Goal: Task Accomplishment & Management: Use online tool/utility

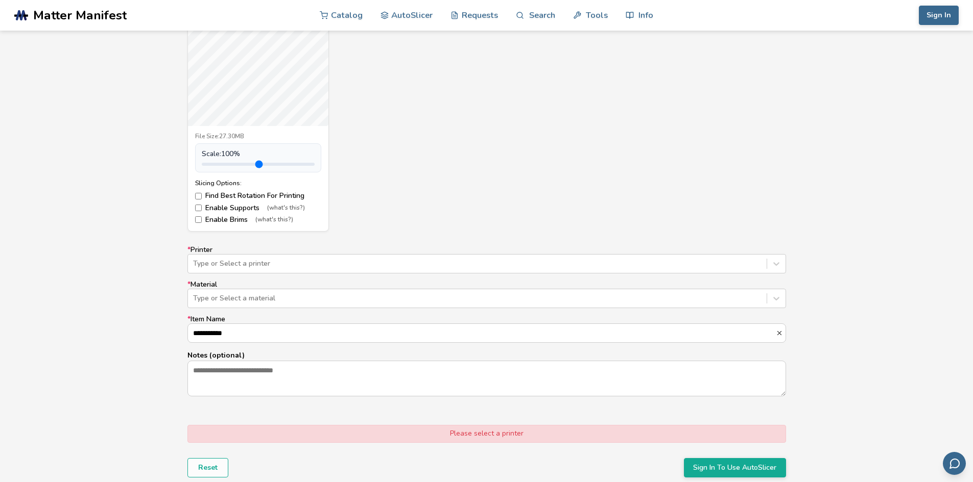
scroll to position [476, 0]
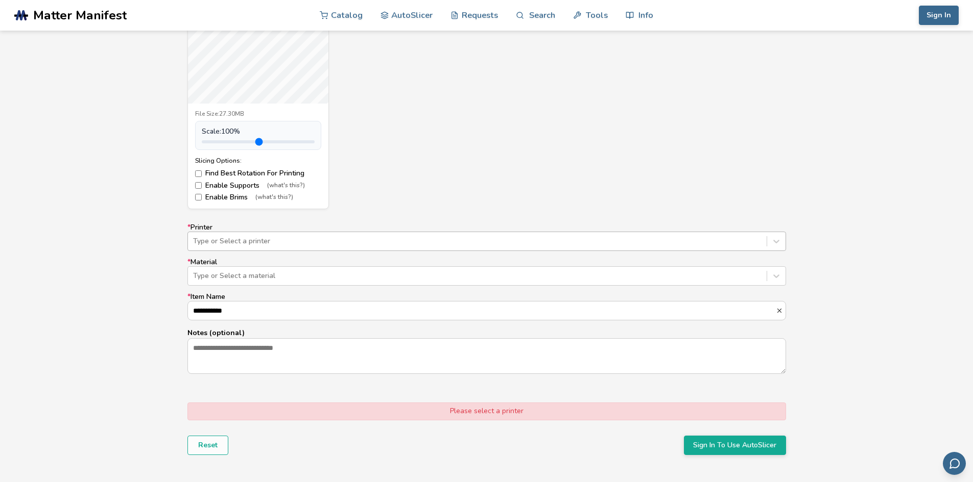
click at [309, 240] on div at bounding box center [477, 241] width 568 height 10
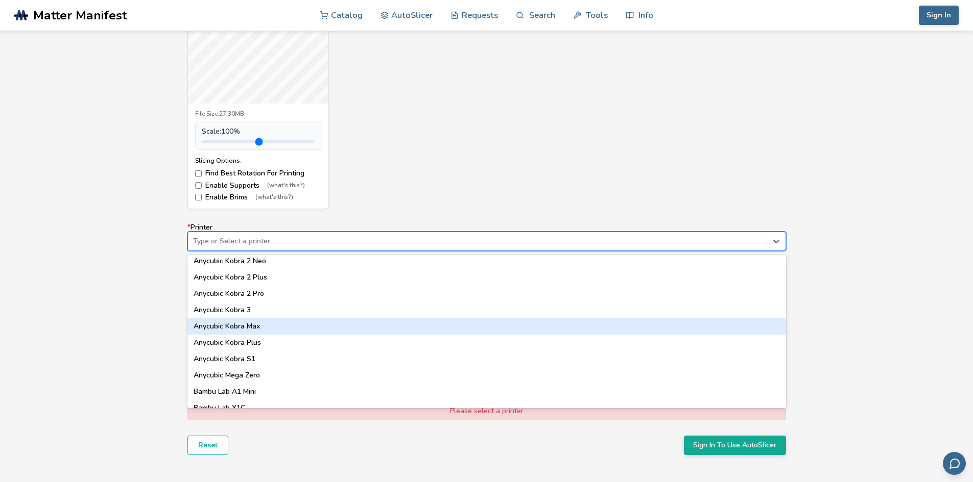
scroll to position [238, 0]
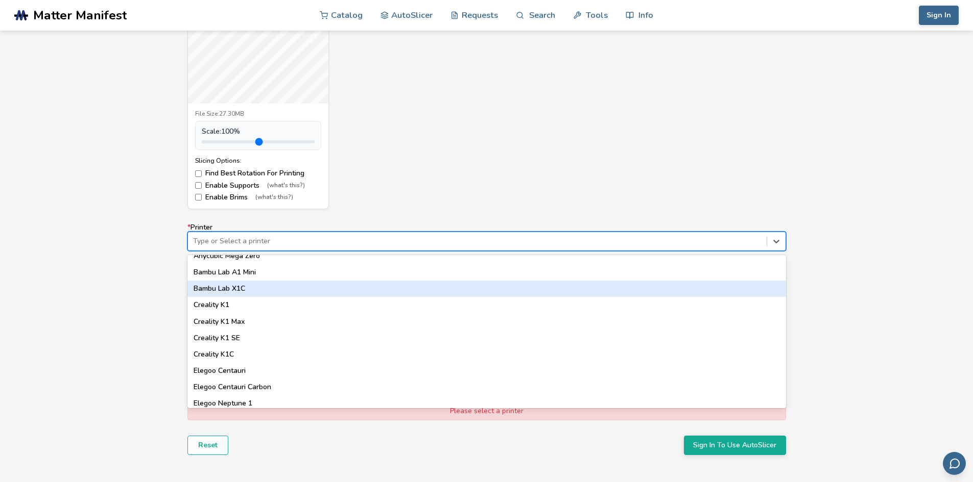
click at [258, 293] on div "Bambu Lab X1C" at bounding box center [486, 289] width 598 height 16
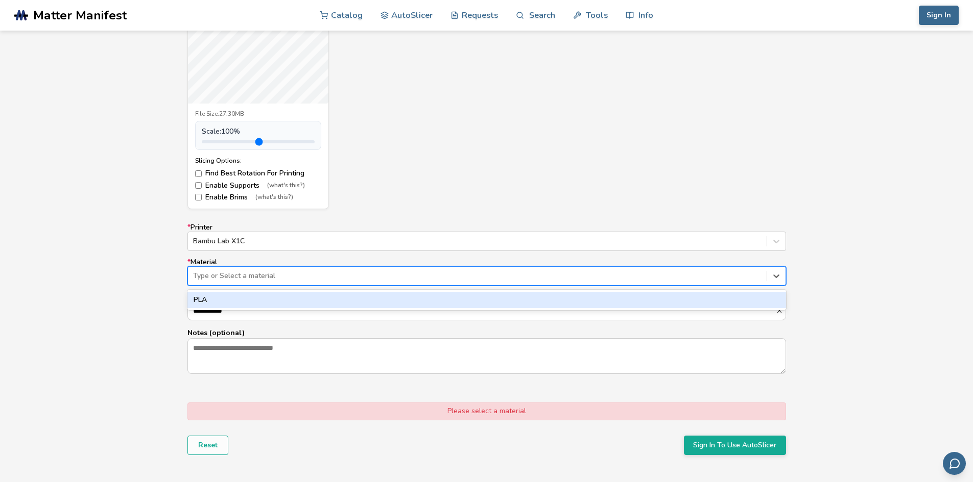
click at [276, 281] on div "Type or Select a material" at bounding box center [477, 276] width 578 height 14
click at [264, 299] on div "PLA" at bounding box center [486, 300] width 598 height 16
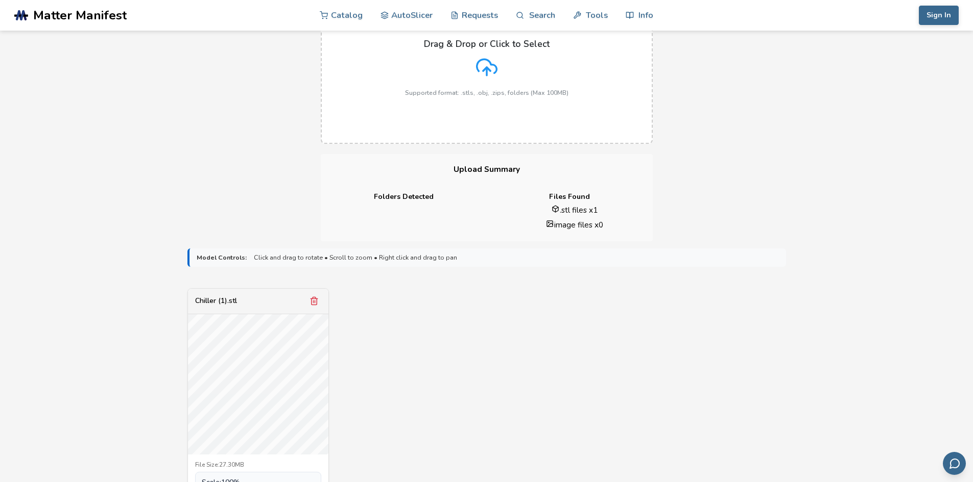
scroll to position [0, 0]
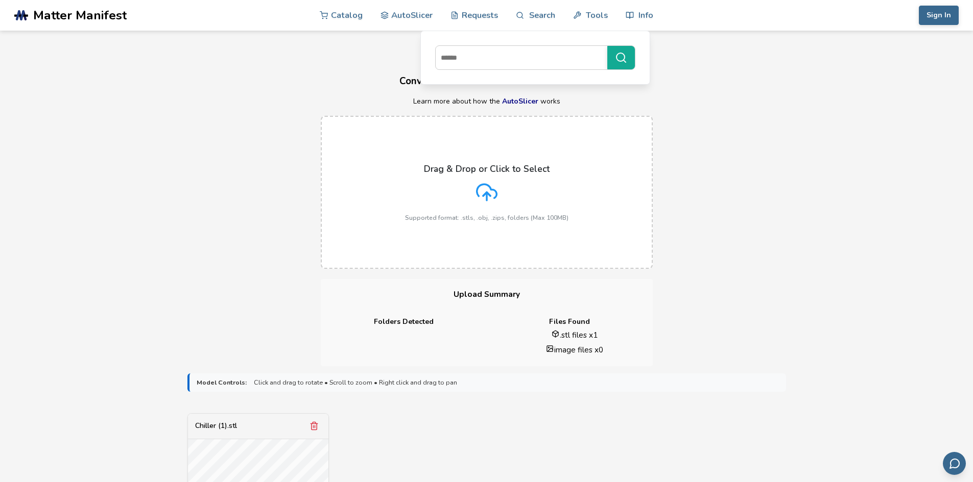
click at [64, 21] on span "Matter Manifest" at bounding box center [79, 15] width 93 height 14
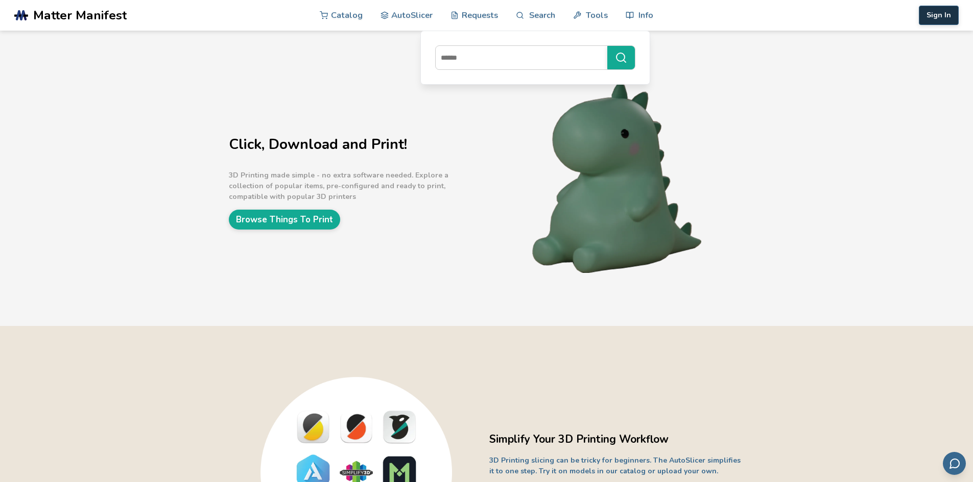
click at [940, 18] on button "Sign In" at bounding box center [938, 15] width 40 height 19
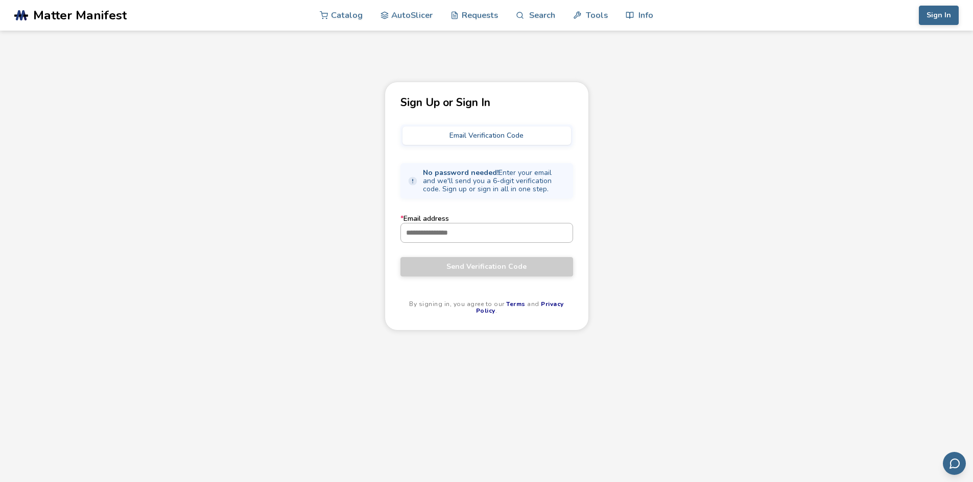
click at [439, 233] on input "* Email address" at bounding box center [487, 233] width 172 height 18
type input "**********"
click at [424, 269] on span "Send Verification Code" at bounding box center [486, 267] width 157 height 8
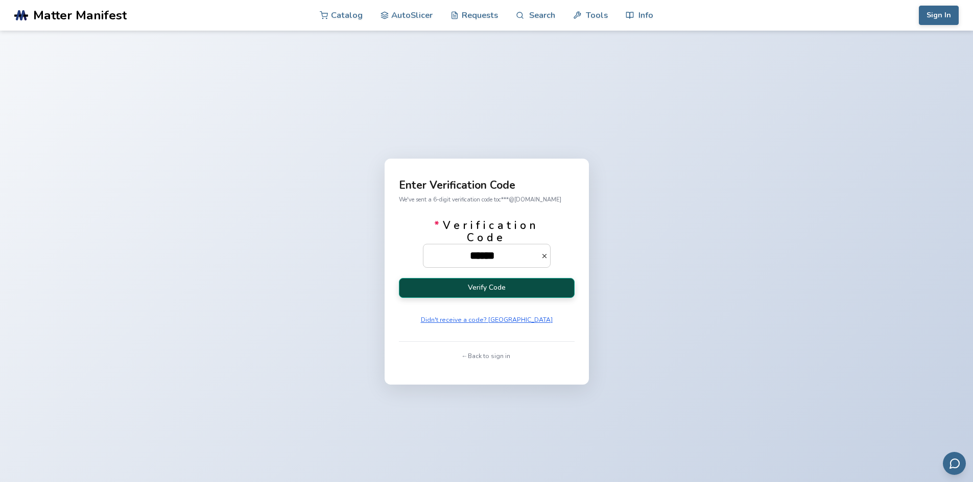
type input "******"
click at [490, 286] on button "Verify Code" at bounding box center [487, 288] width 176 height 20
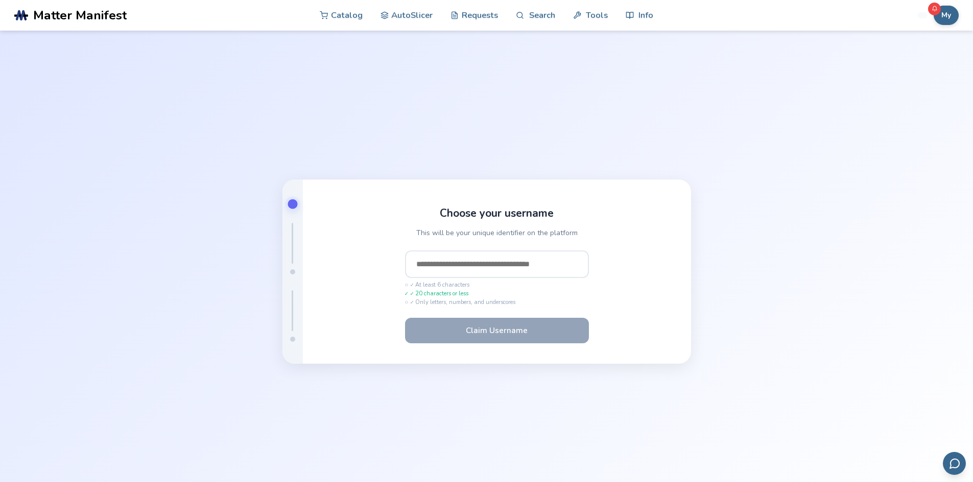
click at [465, 266] on input "text" at bounding box center [497, 265] width 184 height 28
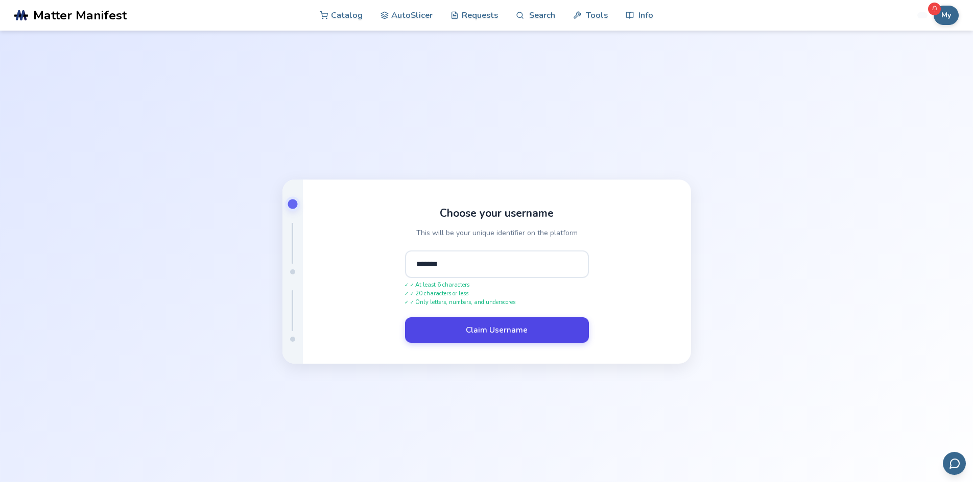
type input "*******"
click at [509, 332] on button "Claim Username" at bounding box center [497, 331] width 184 height 26
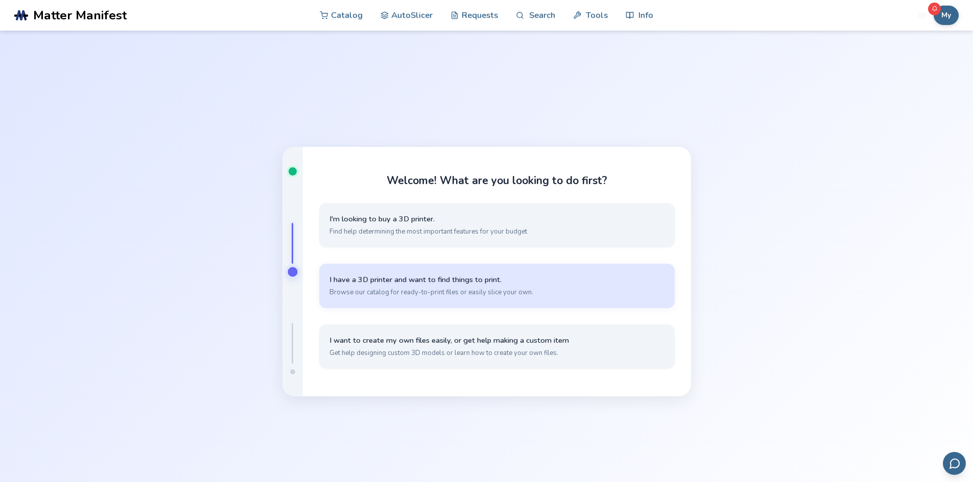
click at [504, 295] on span "Browse our catalog for ready-to-print files or easily slice your own." at bounding box center [496, 292] width 335 height 9
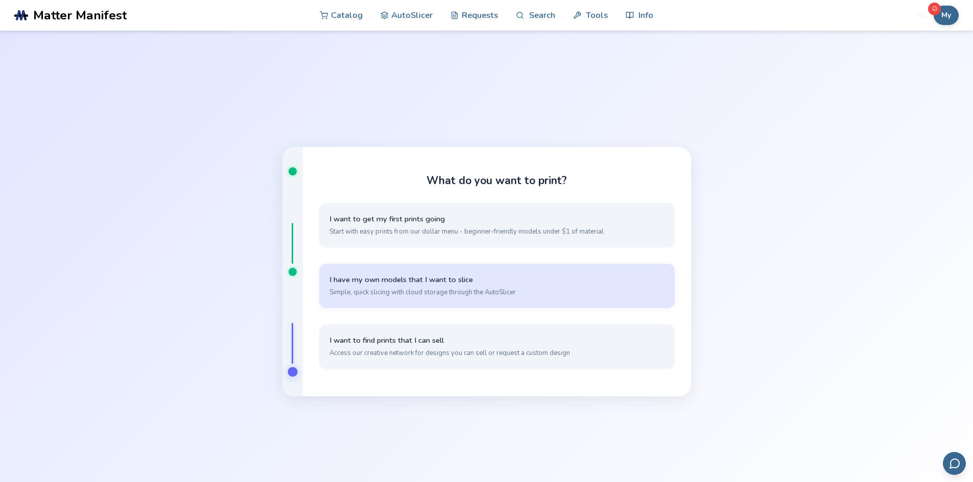
click at [576, 293] on span "Simple, quick slicing with cloud storage through the AutoSlicer" at bounding box center [496, 292] width 335 height 9
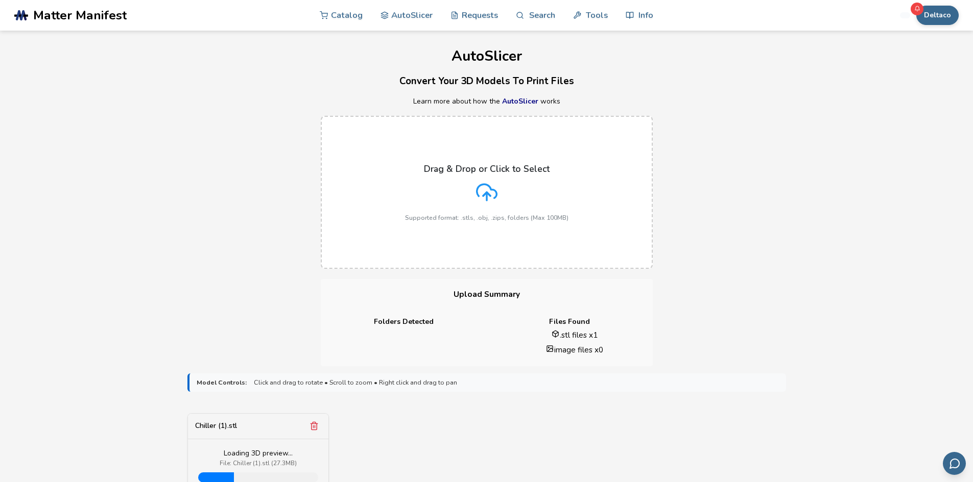
click at [276, 58] on h1 "AutoSlicer" at bounding box center [486, 56] width 973 height 16
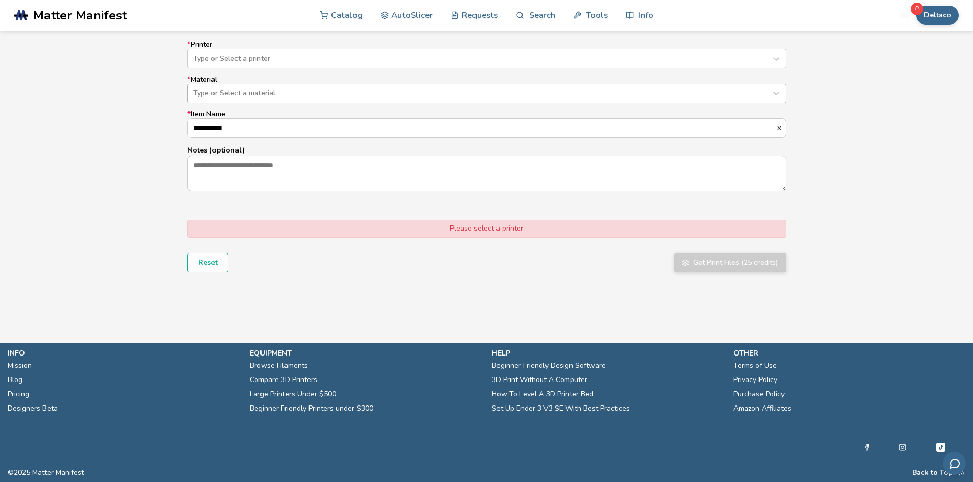
scroll to position [540, 0]
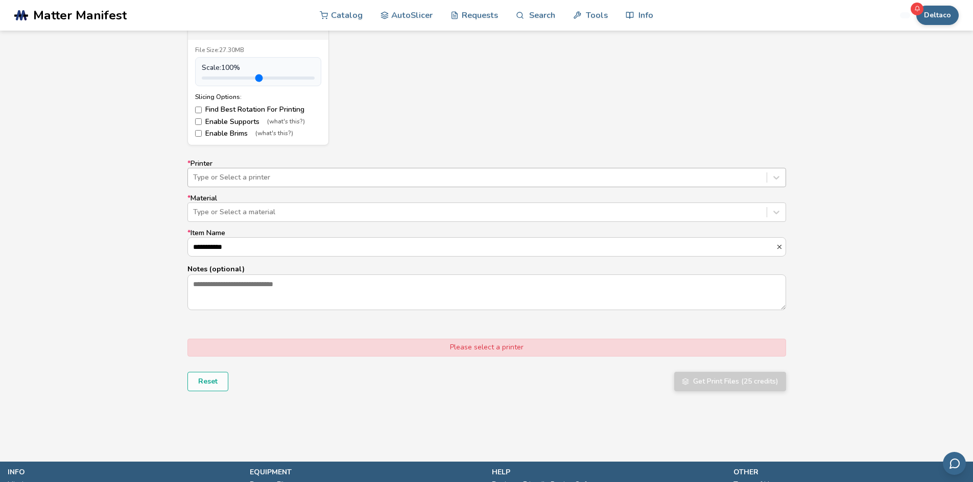
click at [266, 177] on div at bounding box center [477, 178] width 568 height 10
click at [265, 180] on div at bounding box center [477, 178] width 568 height 10
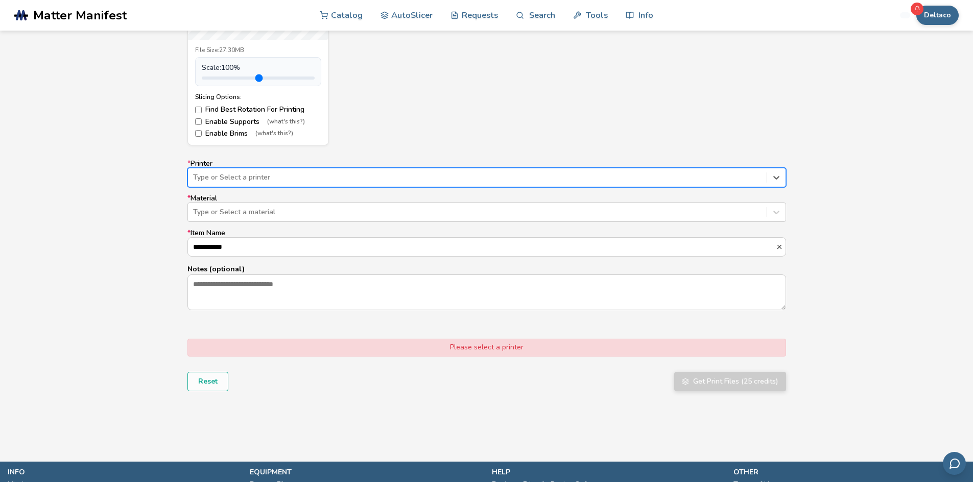
click at [281, 181] on div at bounding box center [477, 178] width 568 height 10
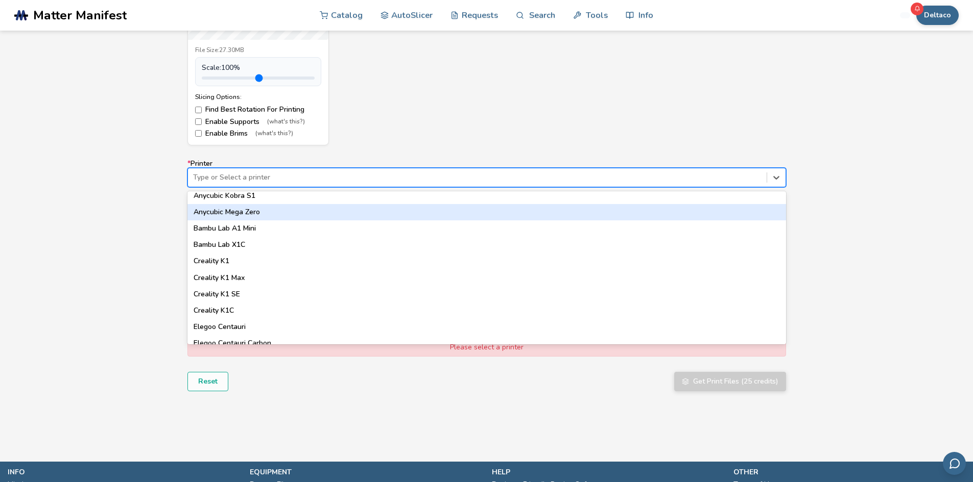
scroll to position [238, 0]
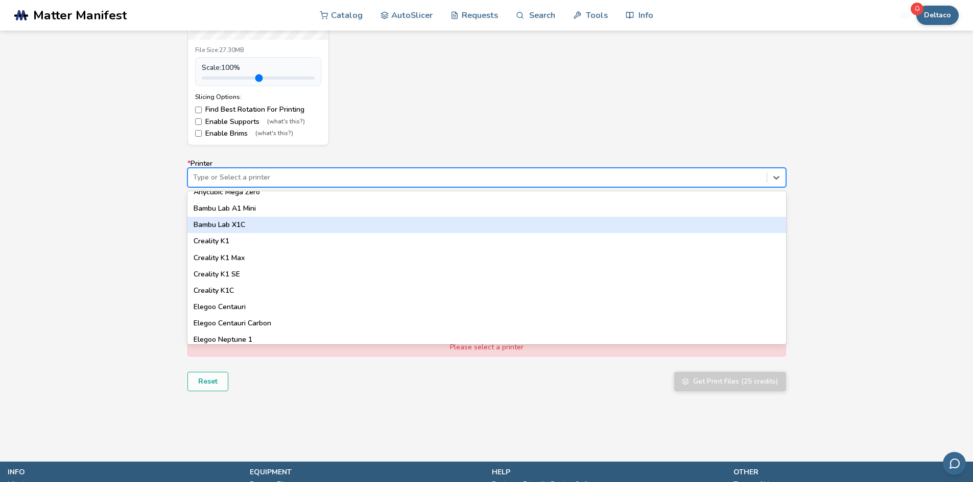
click at [253, 221] on div "Bambu Lab X1C" at bounding box center [486, 225] width 598 height 16
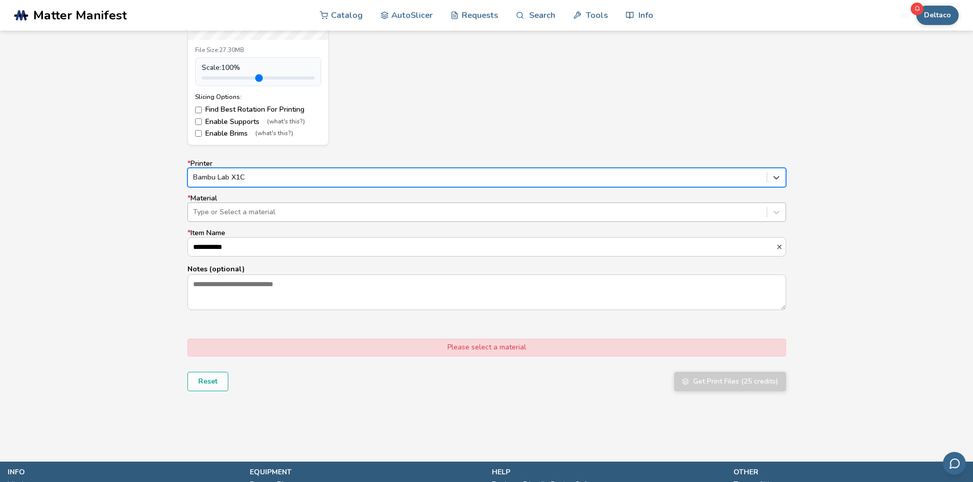
click at [256, 220] on div "Type or Select a material" at bounding box center [486, 212] width 598 height 19
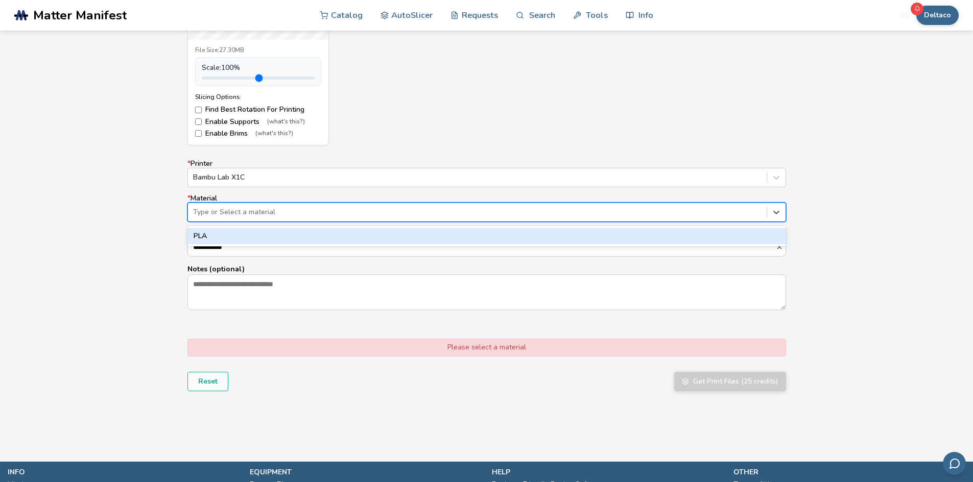
click at [246, 231] on div "PLA" at bounding box center [486, 236] width 598 height 16
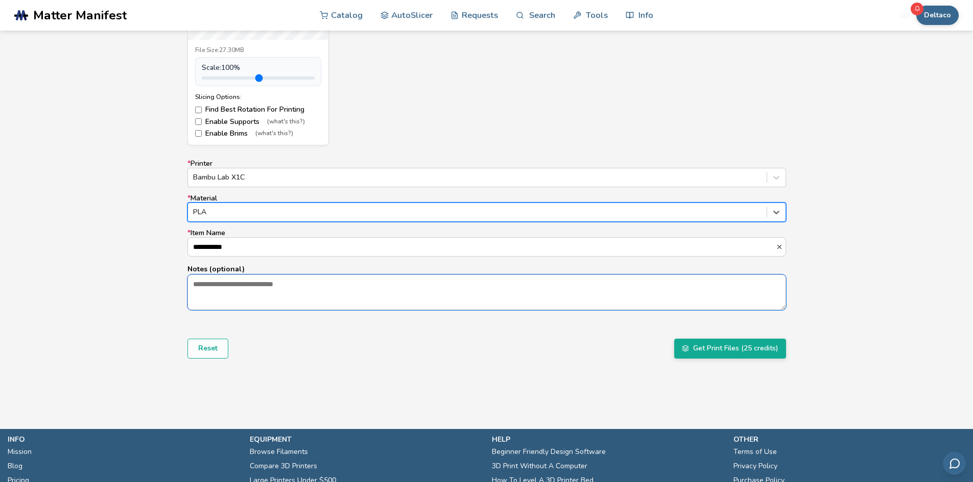
click at [224, 299] on textarea "Notes (optional)" at bounding box center [486, 292] width 597 height 35
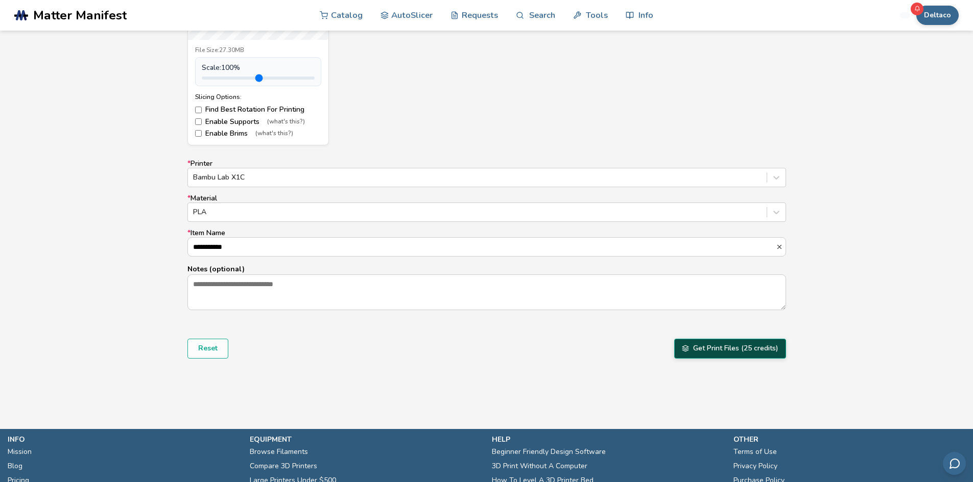
click at [716, 355] on button "Get Print Files (25 credits)" at bounding box center [730, 348] width 112 height 19
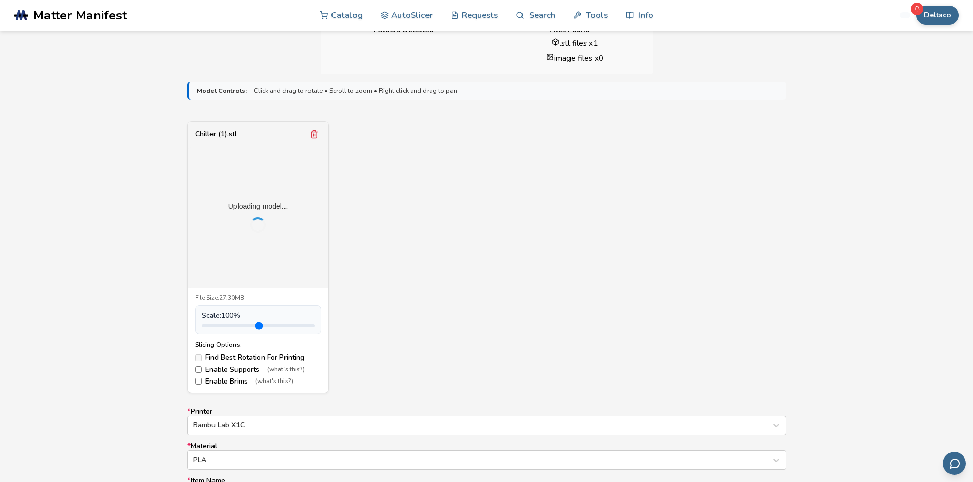
scroll to position [269, 0]
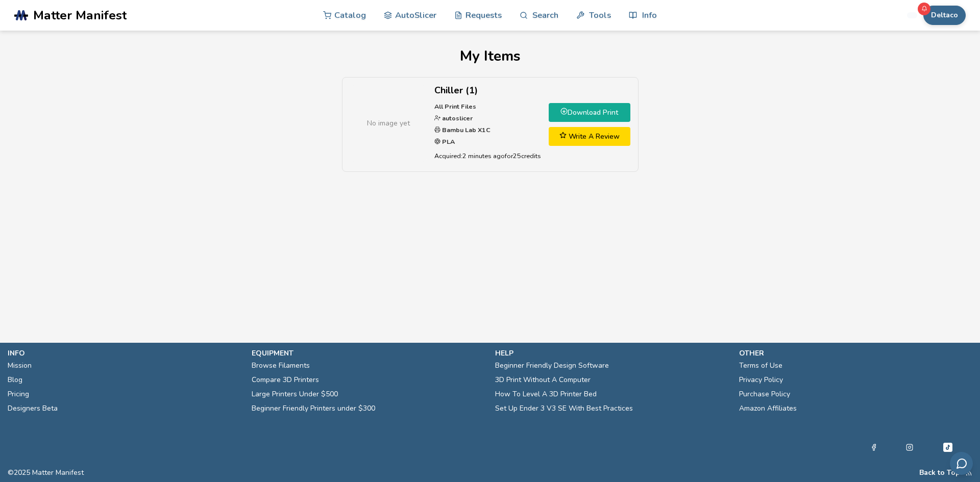
click at [583, 118] on link "Download Print" at bounding box center [590, 112] width 82 height 19
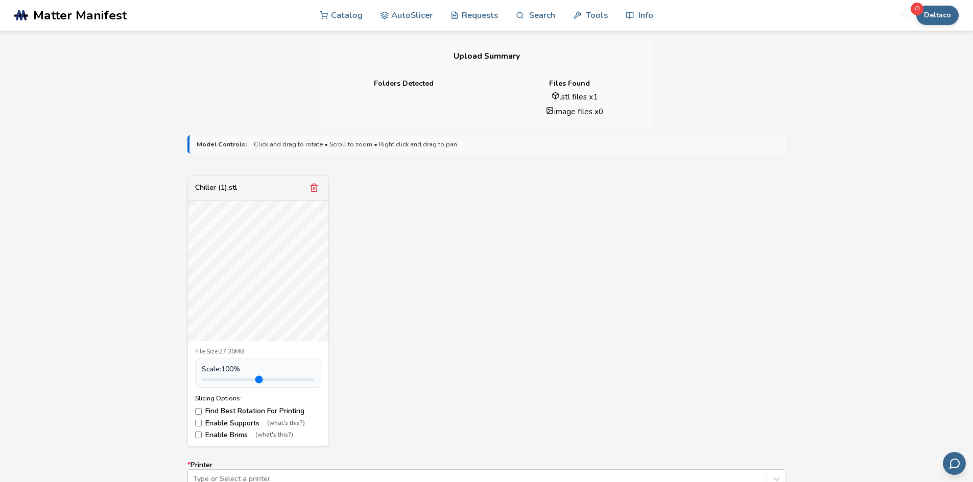
scroll to position [357, 0]
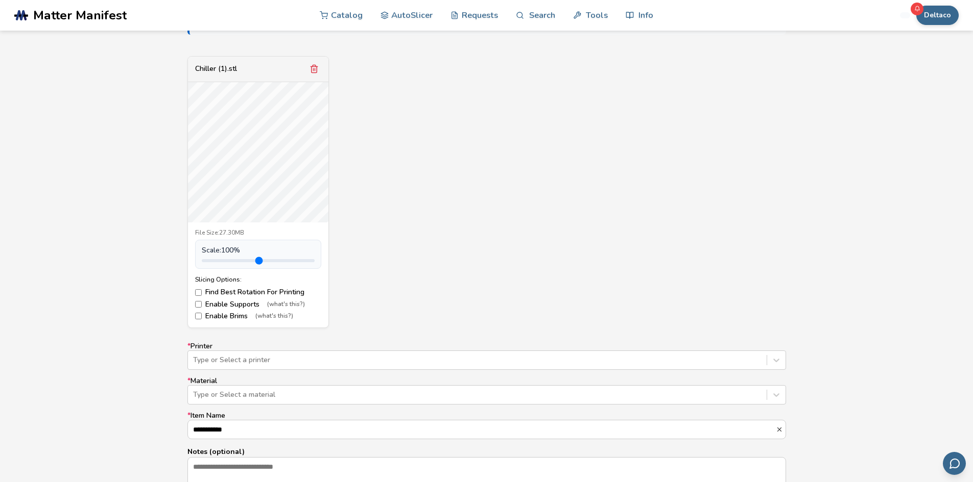
click at [237, 261] on input "range" at bounding box center [258, 260] width 113 height 3
click at [255, 259] on input "range" at bounding box center [258, 260] width 113 height 3
type input "***"
click at [242, 260] on input "range" at bounding box center [258, 260] width 113 height 3
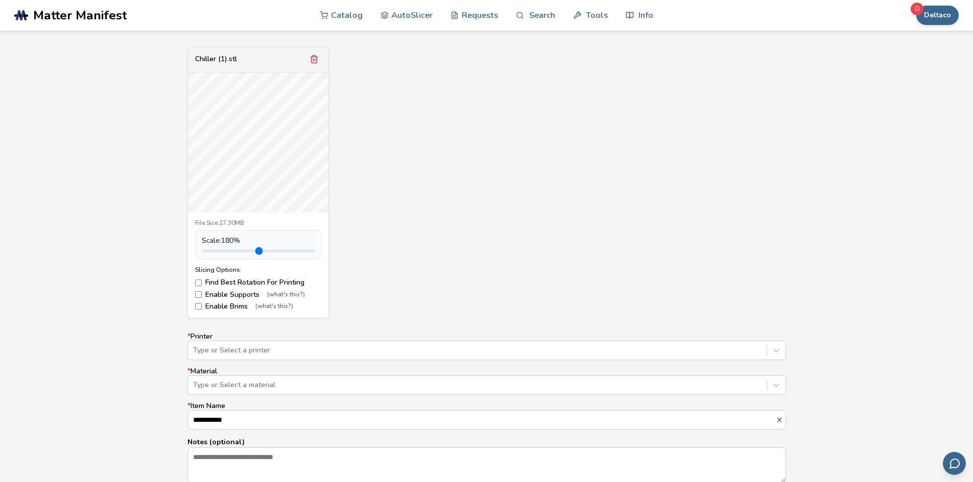
scroll to position [476, 0]
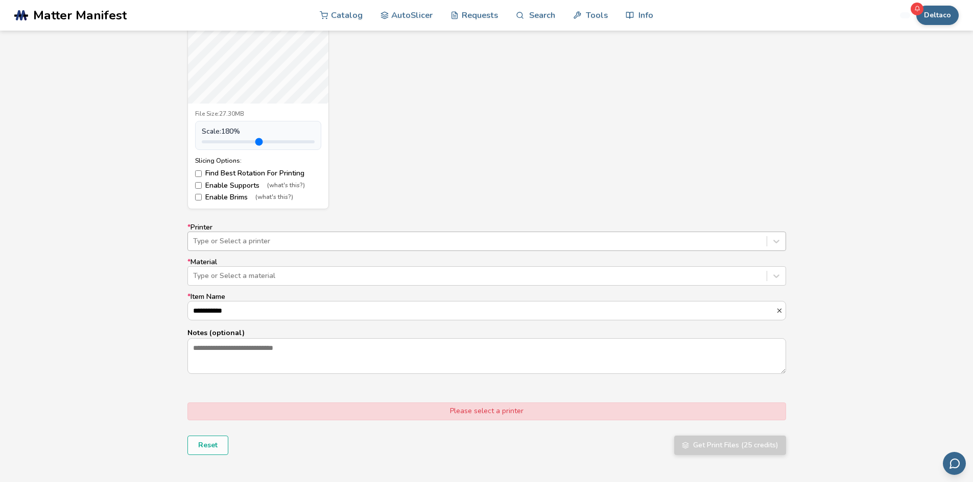
click at [370, 239] on div at bounding box center [477, 241] width 568 height 10
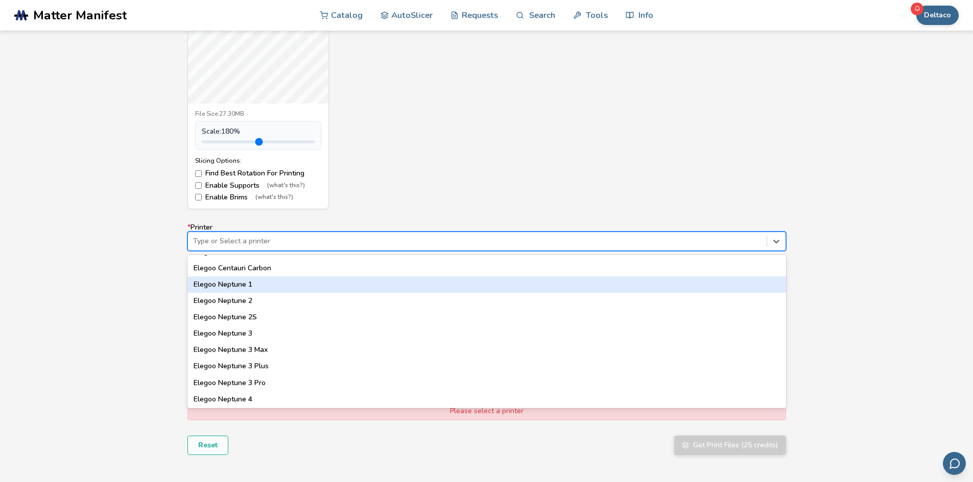
scroll to position [238, 0]
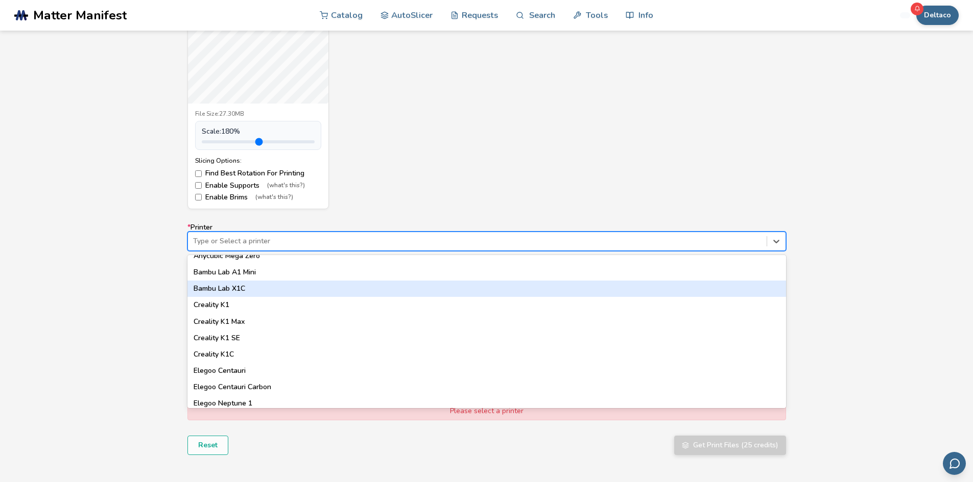
click at [276, 286] on div "Bambu Lab X1C" at bounding box center [486, 289] width 598 height 16
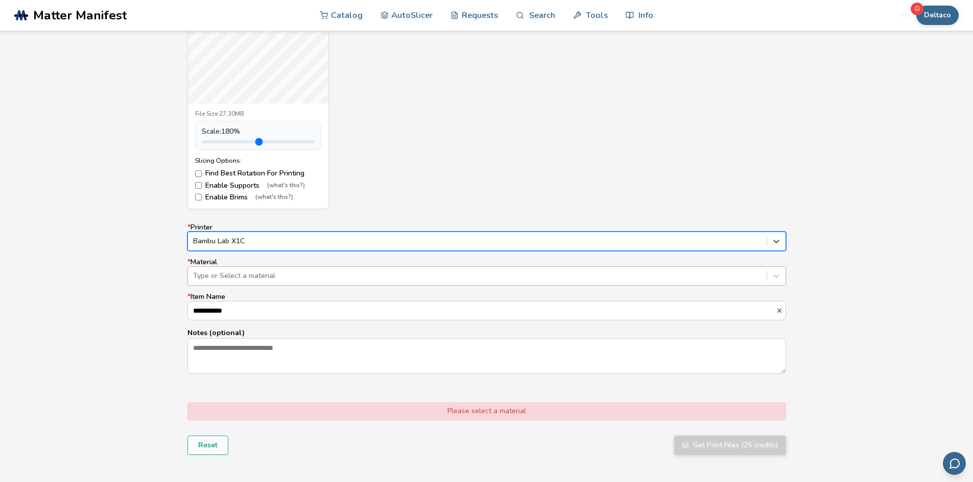
click at [355, 269] on div "Type or Select a material" at bounding box center [477, 276] width 578 height 14
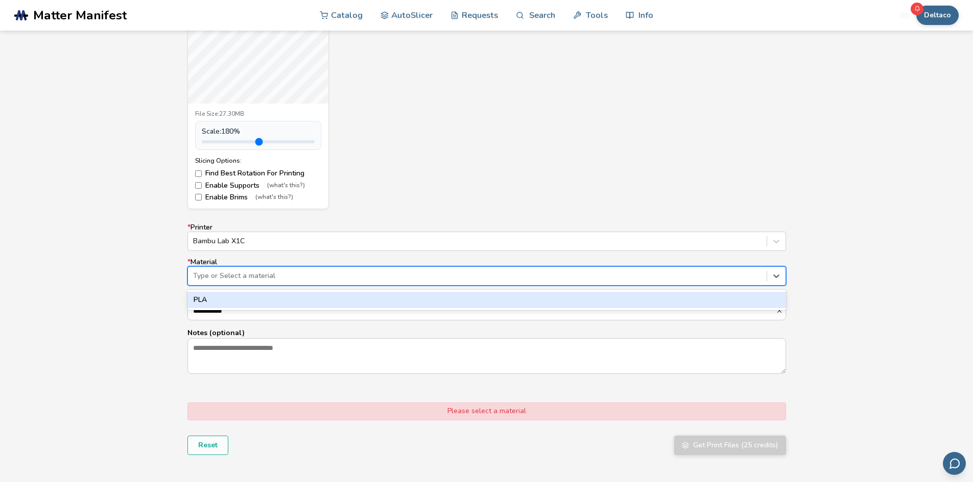
click at [285, 296] on div "PLA" at bounding box center [486, 300] width 598 height 16
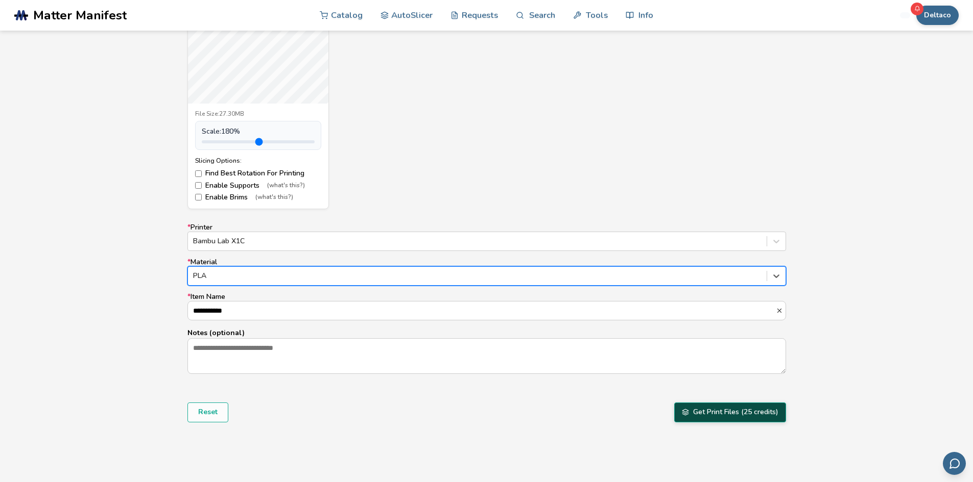
click at [719, 415] on button "Get Print Files (25 credits)" at bounding box center [730, 412] width 112 height 19
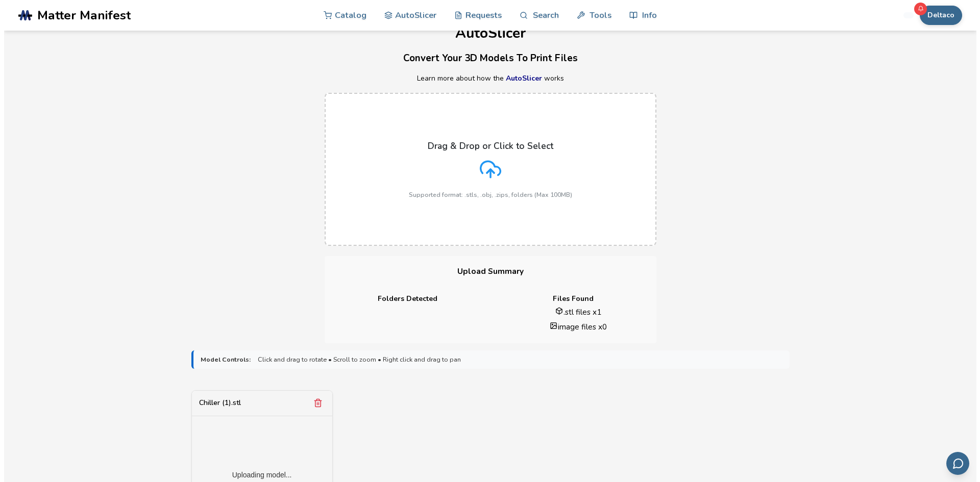
scroll to position [0, 0]
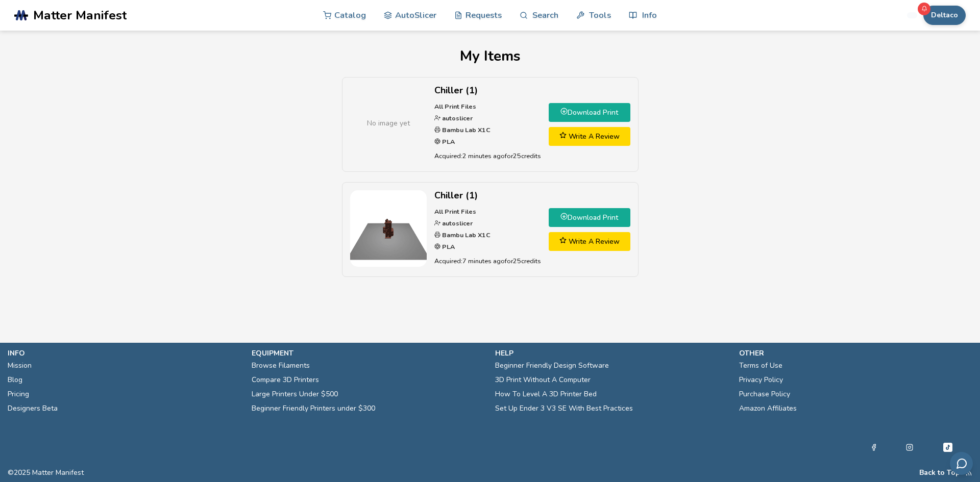
click at [605, 112] on link "Download Print" at bounding box center [590, 112] width 82 height 19
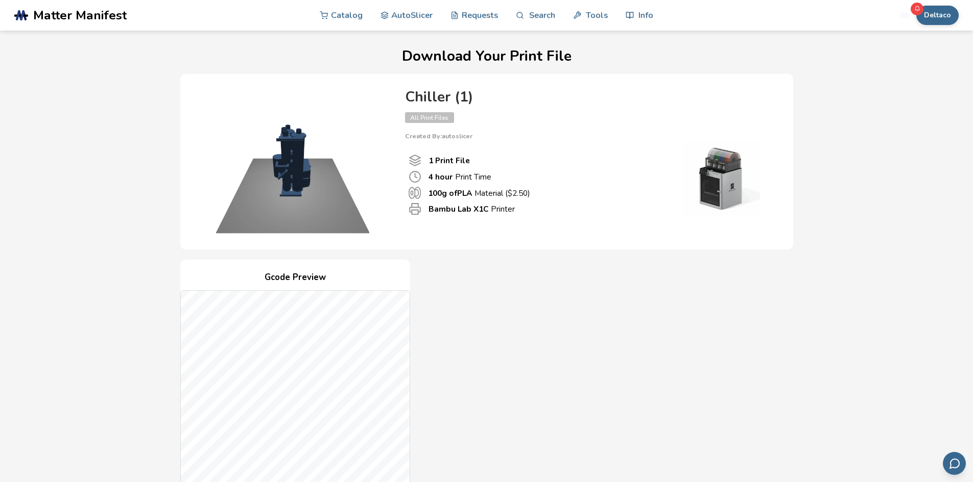
click at [633, 292] on div "Gcode Preview Drag to rotate • Scroll to zoom Print File 1 4 hour Print Time ($…" at bounding box center [486, 446] width 613 height 372
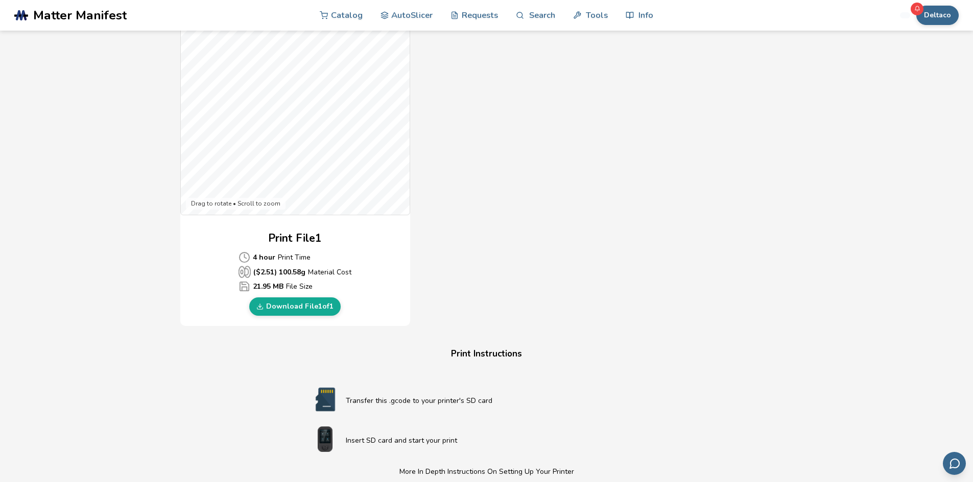
scroll to position [357, 0]
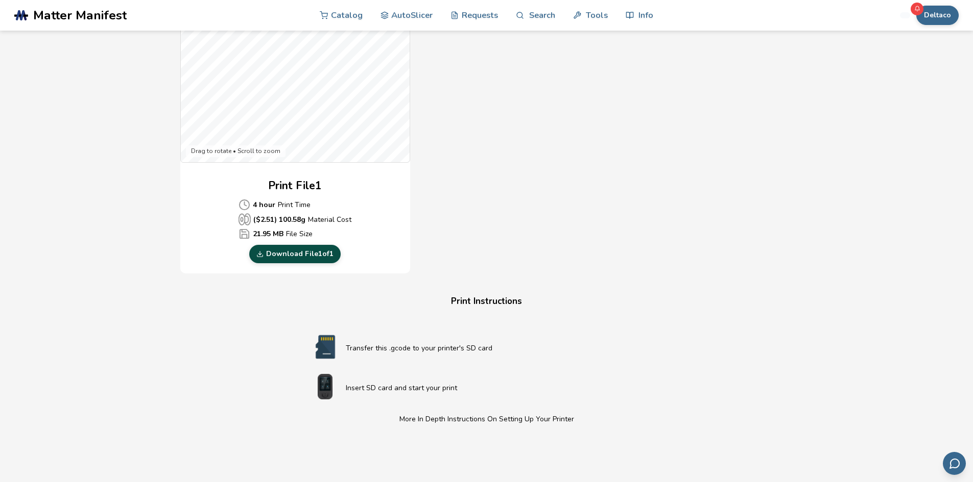
click at [304, 257] on link "Download File 1 of 1" at bounding box center [294, 254] width 91 height 18
